Goal: Navigation & Orientation: Find specific page/section

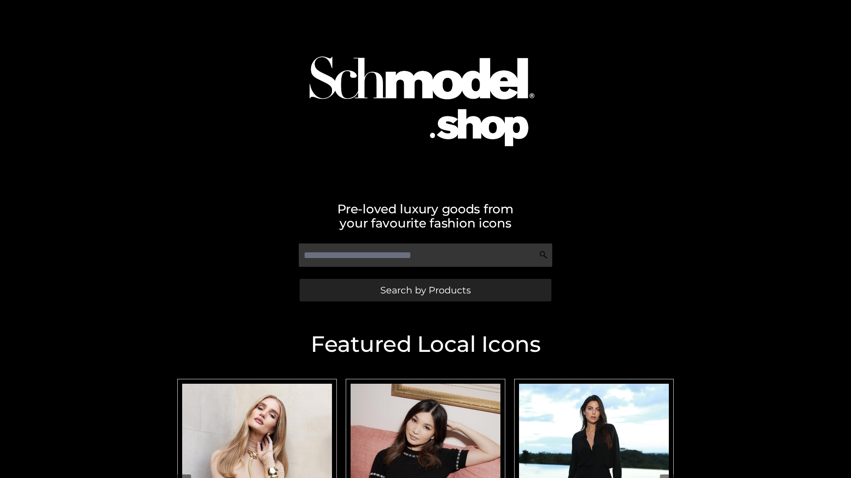
click at [425, 290] on span "Search by Products" at bounding box center [425, 290] width 90 height 9
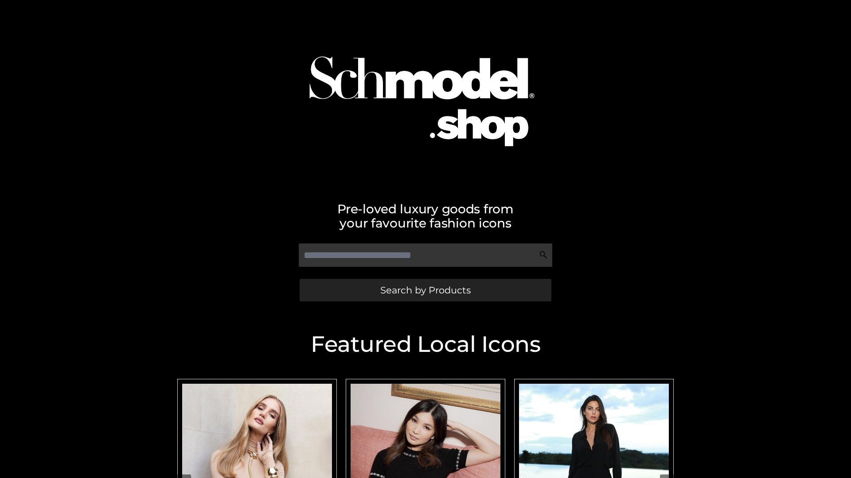
click at [425, 290] on span "Search by Products" at bounding box center [425, 290] width 90 height 9
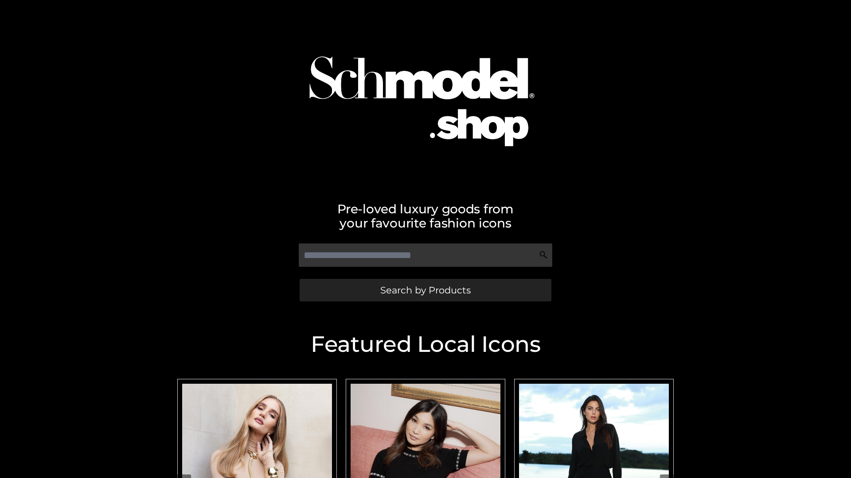
click at [425, 290] on span "Search by Products" at bounding box center [425, 290] width 90 height 9
